Goal: Task Accomplishment & Management: Check status

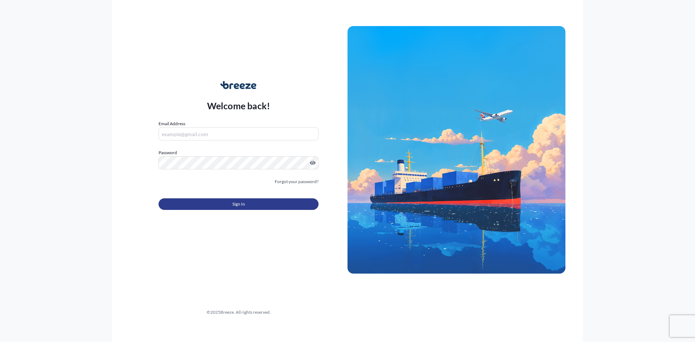
type input "[PERSON_NAME][EMAIL_ADDRESS][DOMAIN_NAME]"
click at [221, 203] on button "Sign In" at bounding box center [239, 204] width 160 height 12
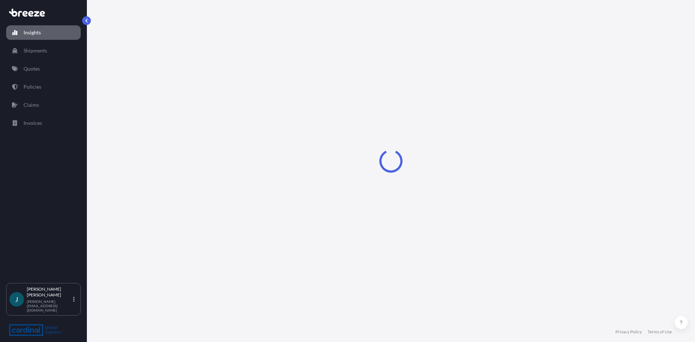
select select "2025"
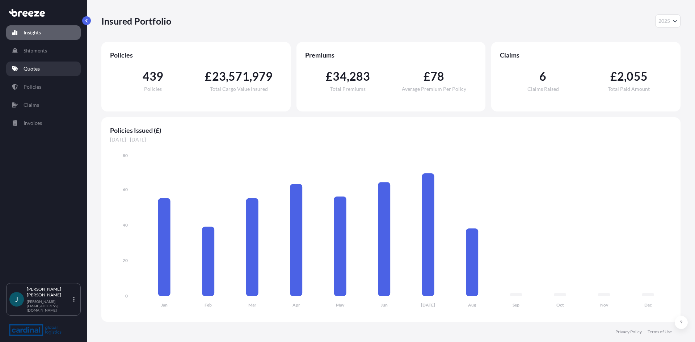
click at [30, 69] on p "Quotes" at bounding box center [32, 68] width 16 height 7
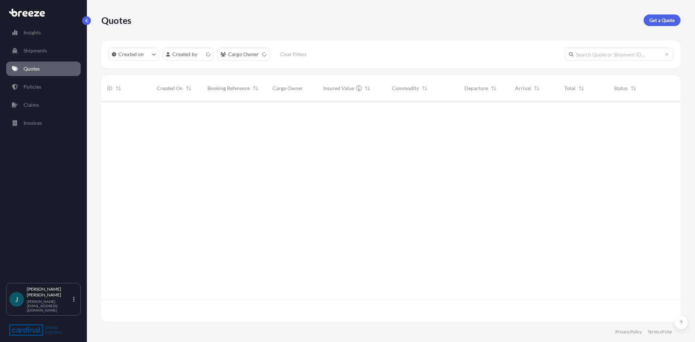
scroll to position [219, 574]
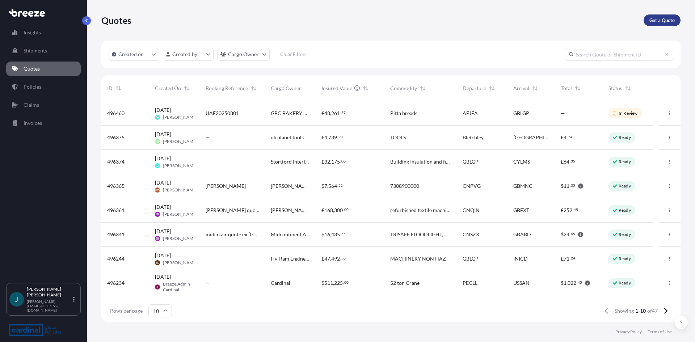
click at [665, 19] on p "Get a Quote" at bounding box center [661, 20] width 25 height 7
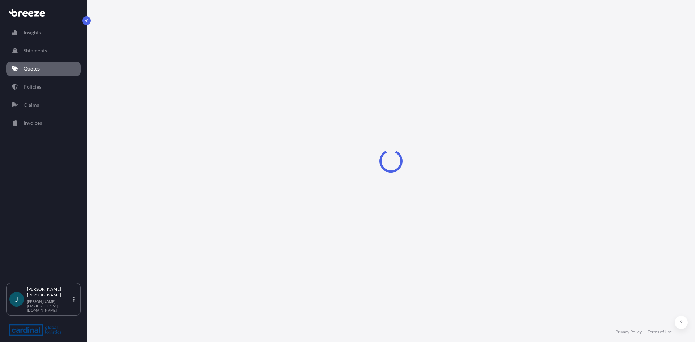
select select "Sea"
select select "1"
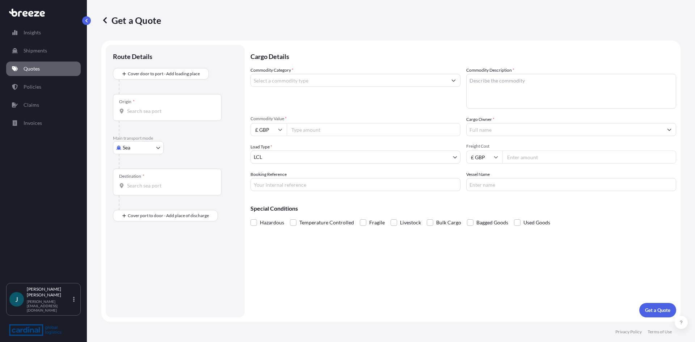
click at [148, 108] on input "Origin *" at bounding box center [169, 111] width 85 height 7
click at [185, 110] on input "Origin * Please select an origin" at bounding box center [169, 111] width 85 height 7
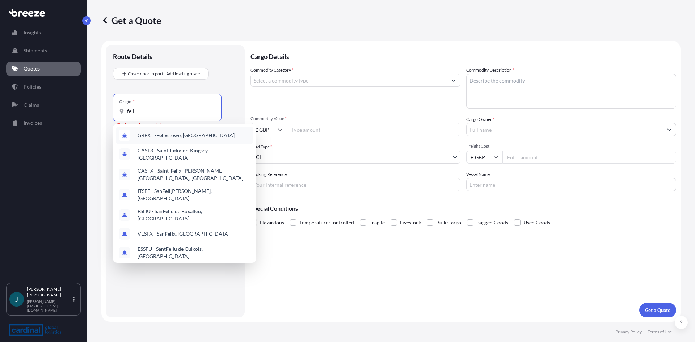
click at [188, 138] on span "GBFXT - Feli xstowe, [GEOGRAPHIC_DATA]" at bounding box center [186, 135] width 97 height 7
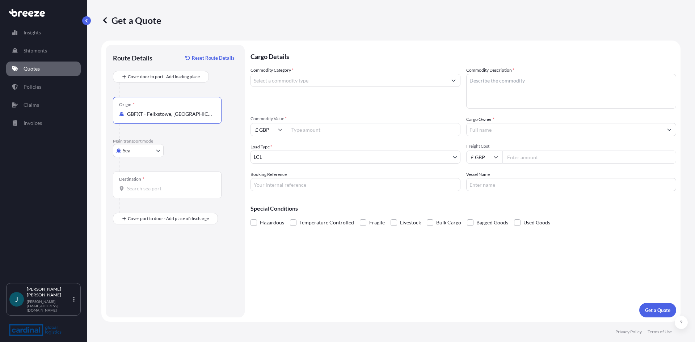
type input "GBFXT - Felixstowe, [GEOGRAPHIC_DATA]"
click at [158, 150] on body "1 option available. 0 options available. 8 options available. Insights Shipment…" at bounding box center [347, 171] width 695 height 342
click at [131, 195] on span "Road" at bounding box center [133, 195] width 12 height 7
select select "Road"
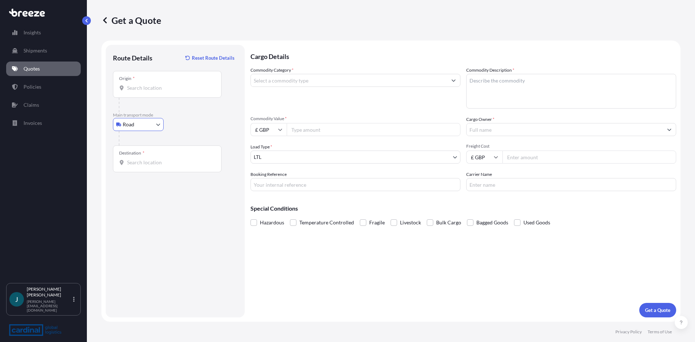
click at [150, 162] on input "Destination *" at bounding box center [169, 162] width 85 height 7
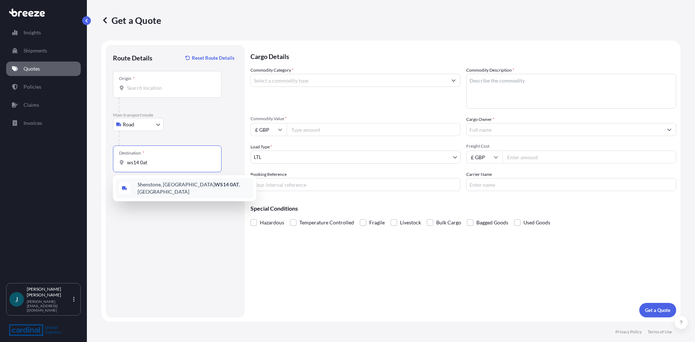
click at [167, 184] on span "[STREET_ADDRESS]" at bounding box center [194, 188] width 113 height 14
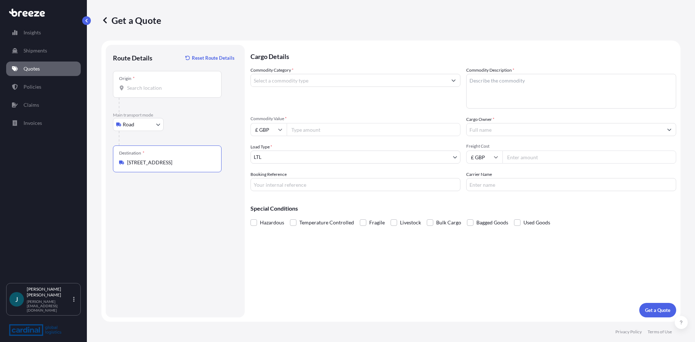
type input "[STREET_ADDRESS]"
click at [364, 82] on input "Commodity Category *" at bounding box center [349, 80] width 196 height 13
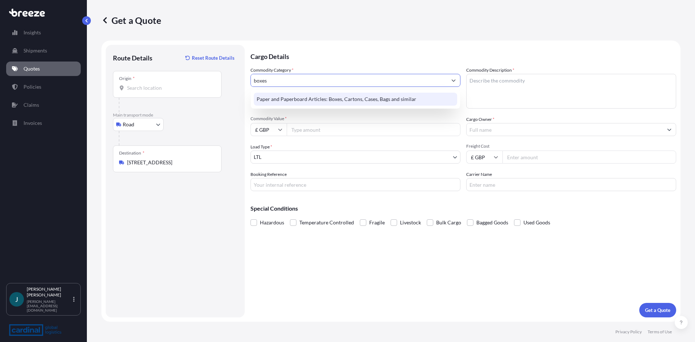
click at [364, 96] on div "Paper and Paperboard Articles: Boxes, Cartons, Cases, Bags and similar" at bounding box center [355, 99] width 203 height 13
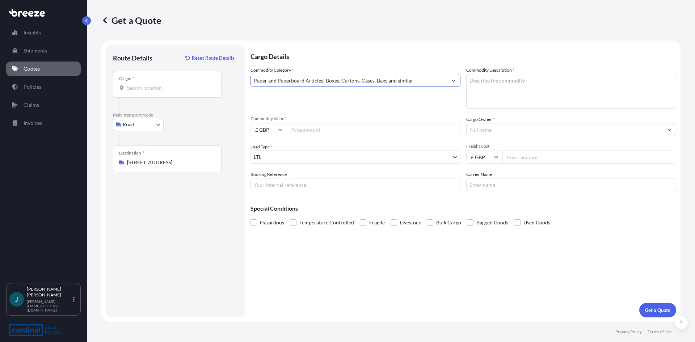
type input "Paper and Paperboard Articles: Boxes, Cartons, Cases, Bags and similar"
click at [489, 83] on textarea "Commodity Description *" at bounding box center [571, 91] width 210 height 35
click at [543, 88] on textarea "Commodity Description *" at bounding box center [571, 91] width 210 height 35
type textarea "BURGER BOXES"
click at [308, 130] on input "Commodity Value *" at bounding box center [374, 129] width 174 height 13
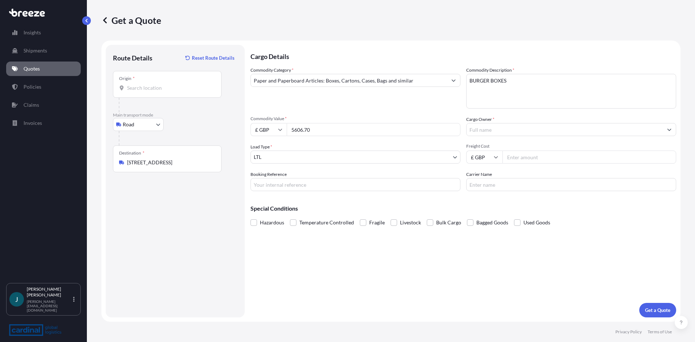
type input "5606.70"
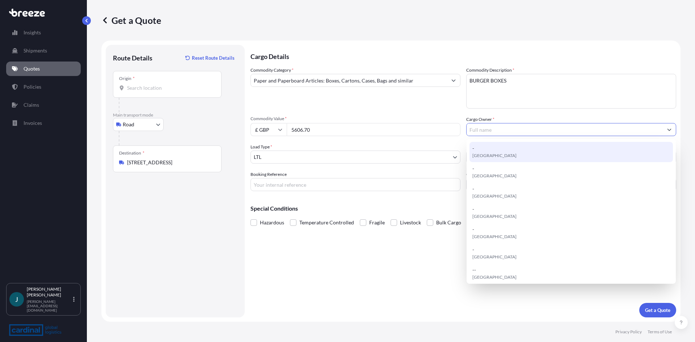
click at [500, 150] on div "- [GEOGRAPHIC_DATA]" at bounding box center [570, 152] width 203 height 20
type input "-"
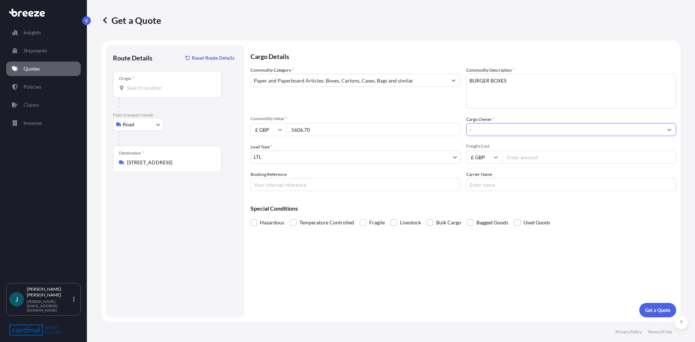
click at [507, 133] on input "-" at bounding box center [565, 129] width 196 height 13
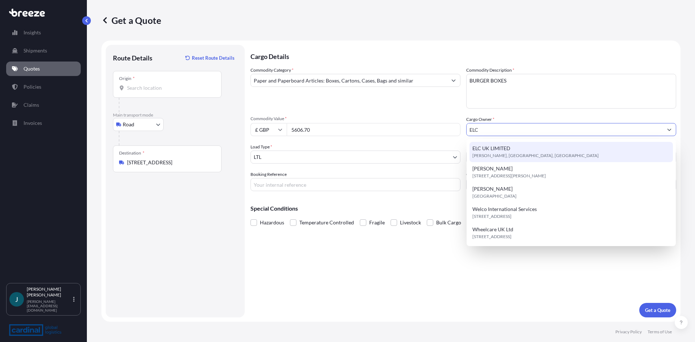
click at [517, 150] on div "ELC UK LIMITED [PERSON_NAME][GEOGRAPHIC_DATA], [GEOGRAPHIC_DATA]" at bounding box center [570, 152] width 203 height 20
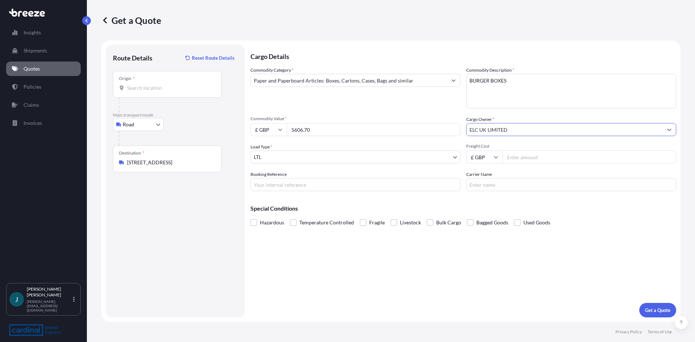
type input "ELC UK LIMITED"
click at [453, 156] on body "5 options available. Insights Shipments Quotes Policies Claims Invoices J Jeane…" at bounding box center [347, 171] width 695 height 342
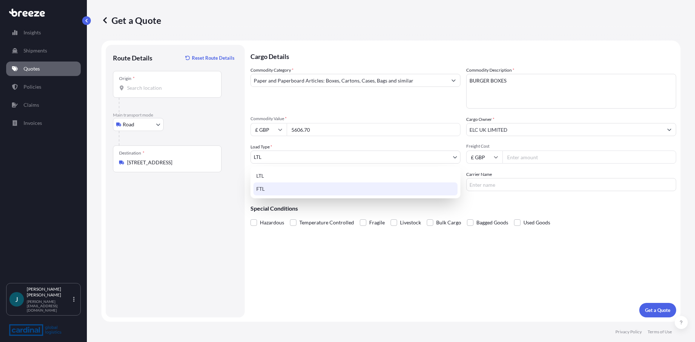
click at [352, 189] on div "FTL" at bounding box center [355, 188] width 204 height 13
select select "2"
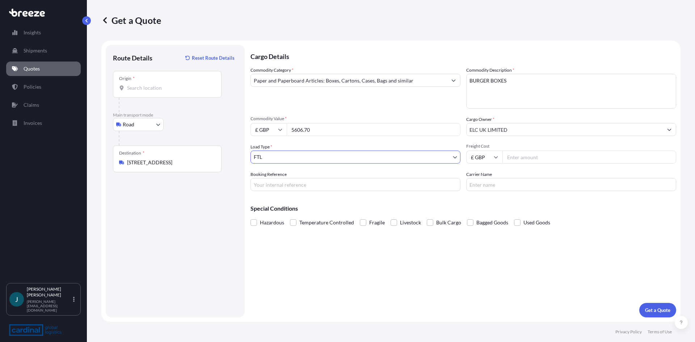
click at [551, 161] on input "Freight Cost" at bounding box center [589, 157] width 174 height 13
type input "680.00"
click at [561, 185] on input "Carrier Name" at bounding box center [571, 184] width 210 height 13
type input "c"
click at [657, 308] on p "Get a Quote" at bounding box center [657, 310] width 25 height 7
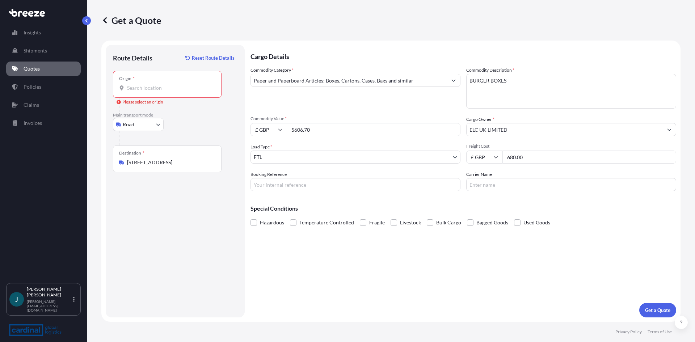
click at [153, 83] on div "Origin *" at bounding box center [167, 84] width 109 height 27
click at [153, 84] on input "Origin * Please select an origin" at bounding box center [169, 87] width 85 height 7
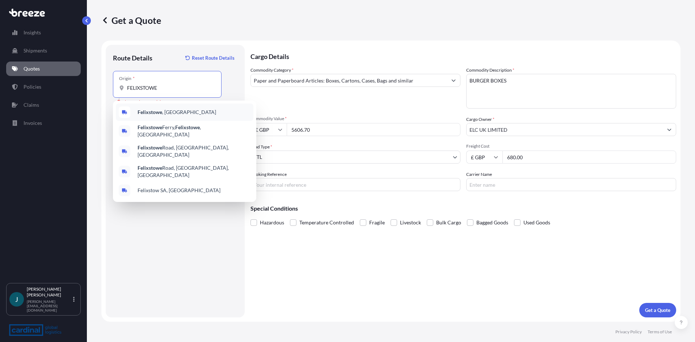
click at [163, 111] on span "Felixstowe , [GEOGRAPHIC_DATA]" at bounding box center [177, 112] width 79 height 7
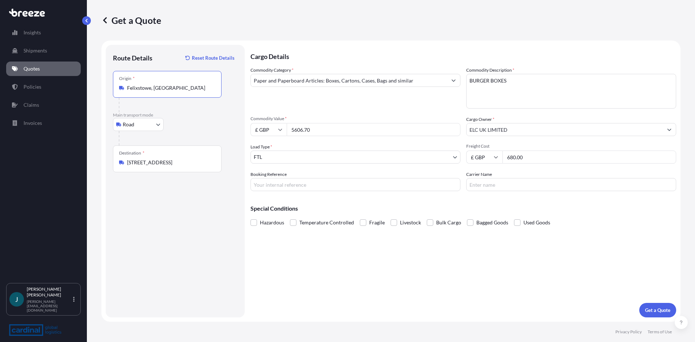
type input "Felixstowe, [GEOGRAPHIC_DATA]"
click at [154, 262] on div "Route Details Reset Route Details Place of loading Road Road Rail Origin * [GEO…" at bounding box center [175, 181] width 125 height 258
click at [657, 309] on p "Get a Quote" at bounding box center [657, 310] width 25 height 7
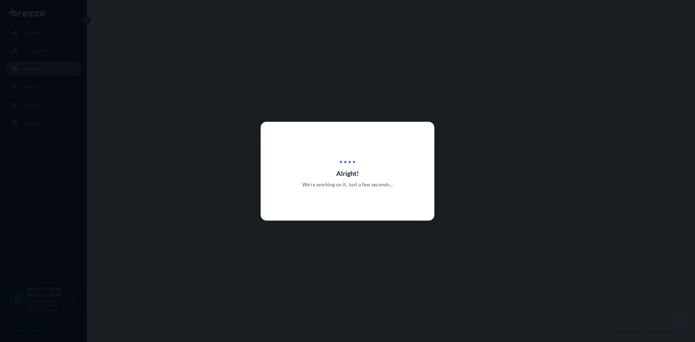
select select "Road"
select select "2"
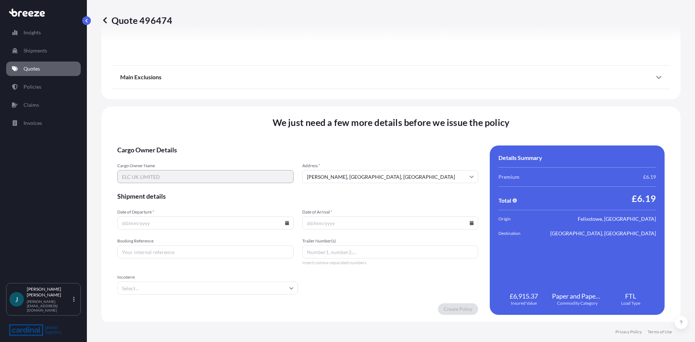
scroll to position [807, 0]
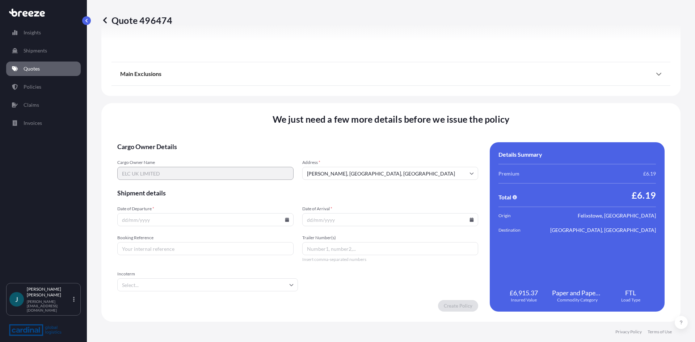
click at [174, 224] on input "Date of Departure *" at bounding box center [205, 219] width 176 height 13
click at [285, 220] on icon at bounding box center [287, 220] width 4 height 4
click at [222, 167] on button "22" at bounding box center [222, 169] width 12 height 12
type input "[DATE]"
click at [371, 220] on input "Date of Arrival *" at bounding box center [390, 219] width 176 height 13
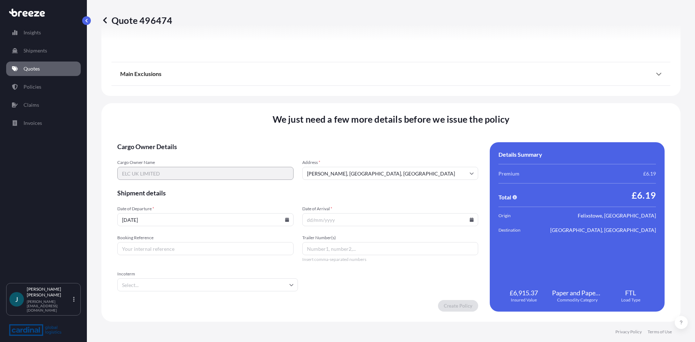
click at [470, 219] on icon at bounding box center [472, 220] width 4 height 4
click at [437, 97] on icon at bounding box center [436, 98] width 3 height 4
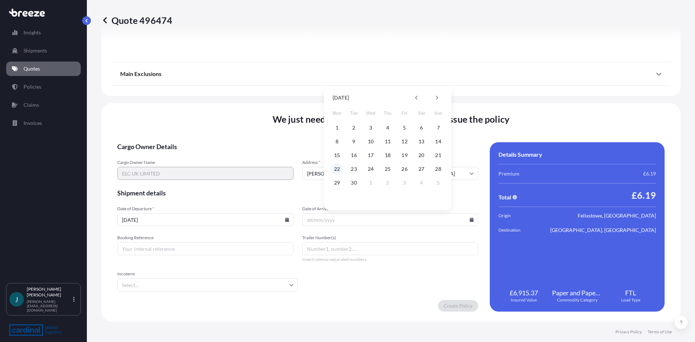
click at [339, 168] on button "22" at bounding box center [337, 169] width 12 height 12
type input "[DATE]"
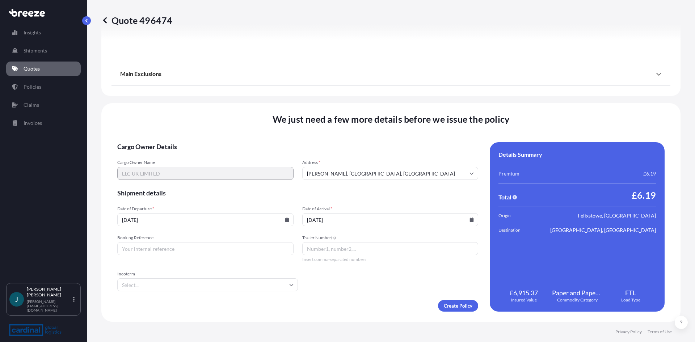
click at [227, 253] on input "Booking Reference" at bounding box center [205, 248] width 176 height 13
type input "2GIO5070019"
click at [289, 284] on icon at bounding box center [291, 285] width 4 height 4
click at [141, 209] on li "CPT" at bounding box center [206, 208] width 173 height 14
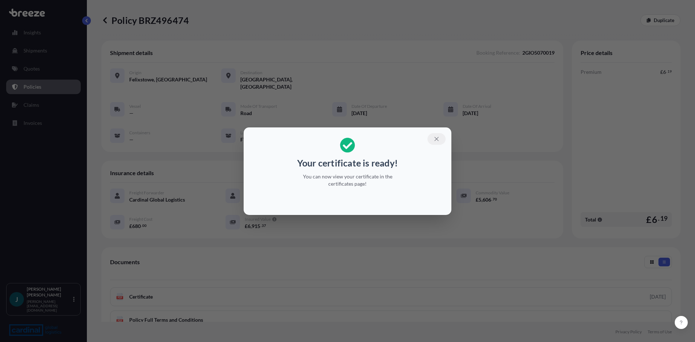
click at [438, 137] on icon "button" at bounding box center [436, 139] width 4 height 4
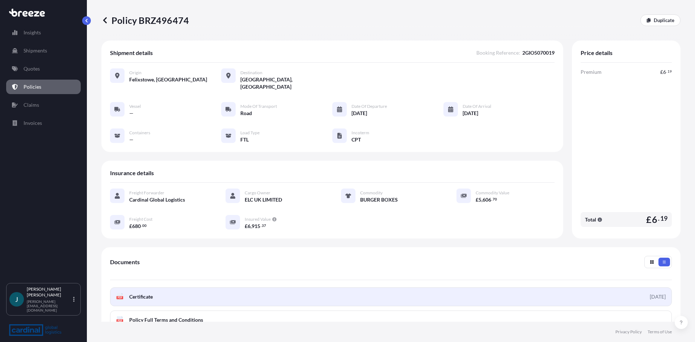
click at [130, 293] on span "Certificate" at bounding box center [141, 296] width 24 height 7
